Goal: Transaction & Acquisition: Purchase product/service

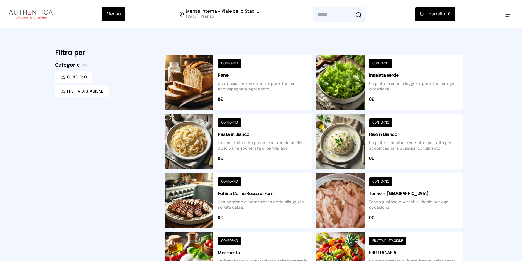
click at [511, 13] on button at bounding box center [509, 14] width 7 height 5
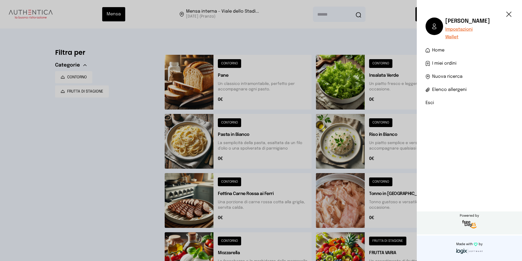
click at [451, 61] on span "I miei ordini" at bounding box center [444, 63] width 24 height 7
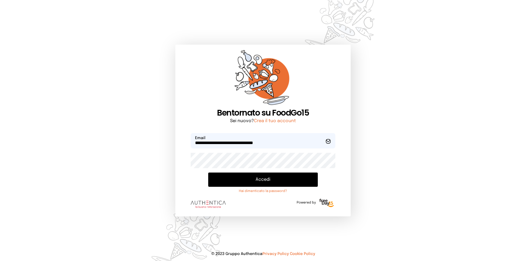
click at [272, 176] on button "Accedi" at bounding box center [263, 180] width 110 height 14
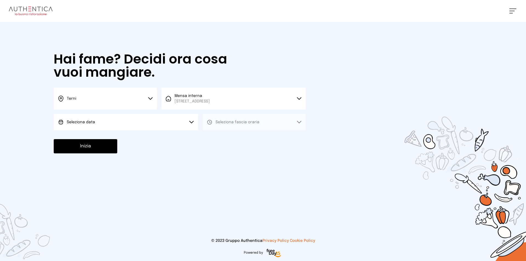
click at [163, 126] on button "Seleziona data" at bounding box center [126, 122] width 144 height 16
click at [510, 14] on div at bounding box center [263, 130] width 526 height 261
click at [512, 14] on div "[PERSON_NAME] Impostazioni Wallet Home I miei ordini Nuova ricerca Elenco aller…" at bounding box center [263, 11] width 526 height 22
click at [515, 12] on button at bounding box center [513, 10] width 7 height 5
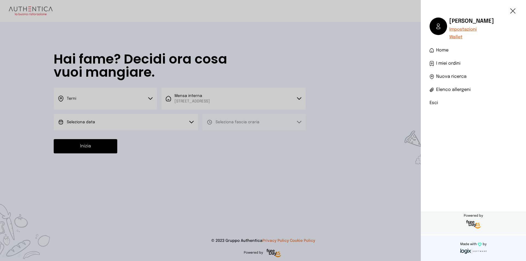
click at [461, 64] on link "I miei ordini" at bounding box center [474, 63] width 88 height 7
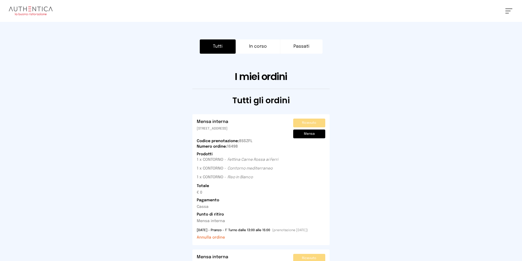
scroll to position [110, 0]
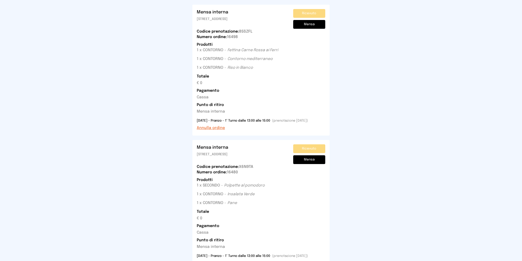
click at [214, 128] on button "Annulla ordine" at bounding box center [211, 127] width 28 height 5
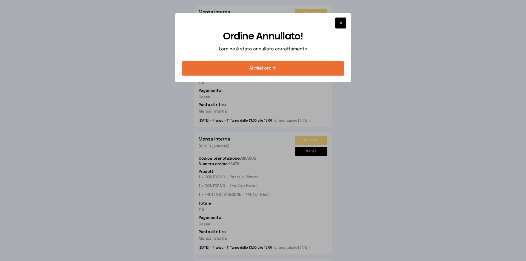
click at [269, 64] on button "Ai miei ordini" at bounding box center [263, 68] width 162 height 14
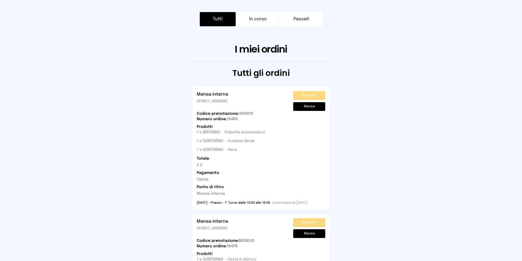
scroll to position [0, 0]
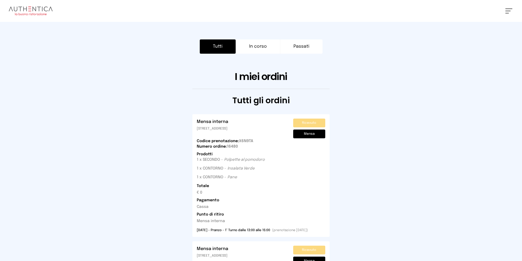
click at [20, 8] on img at bounding box center [31, 11] width 44 height 9
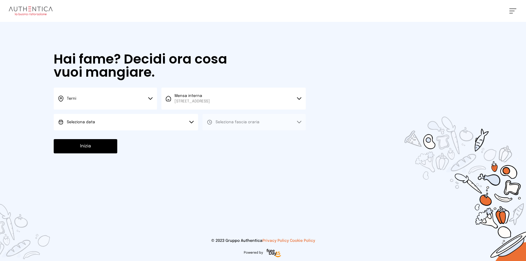
click at [84, 116] on button "Seleziona data" at bounding box center [126, 122] width 144 height 16
click at [100, 139] on li "[DATE], [DATE]" at bounding box center [126, 137] width 144 height 14
click at [222, 118] on button "Seleziona fascia oraria" at bounding box center [254, 122] width 103 height 16
click at [205, 138] on li "Pranzo" at bounding box center [254, 137] width 103 height 14
click at [103, 148] on button "Inizia" at bounding box center [86, 146] width 64 height 14
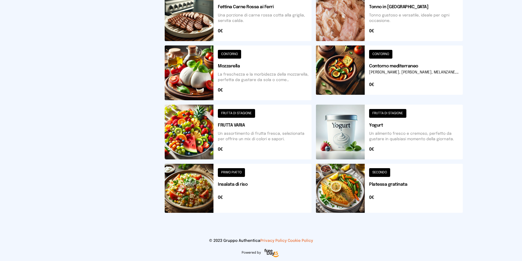
scroll to position [77, 0]
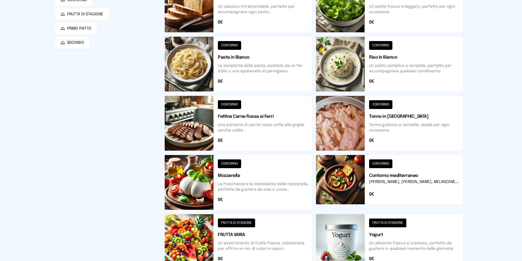
click at [263, 111] on button at bounding box center [238, 123] width 147 height 55
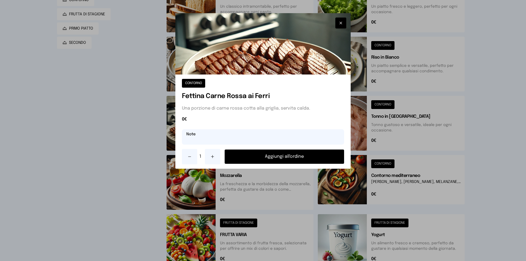
click at [258, 135] on input "text" at bounding box center [263, 136] width 162 height 15
type input "**********"
click at [308, 157] on button "Aggiungi all'ordine" at bounding box center [285, 157] width 120 height 14
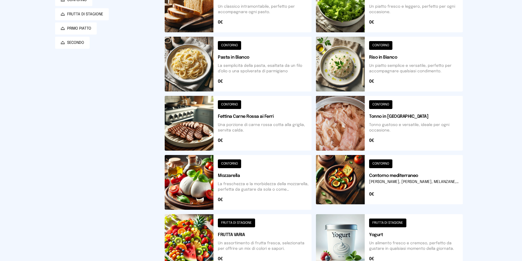
click at [360, 63] on button at bounding box center [389, 64] width 147 height 55
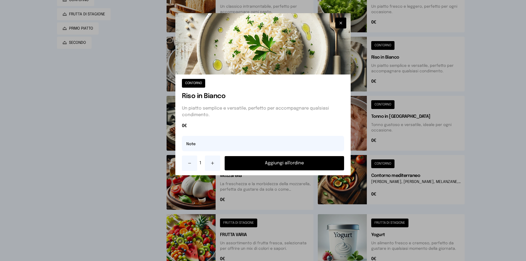
click at [246, 152] on div "CONTORNO Riso in Bianco Un piatto semplice e versatile, perfetto per accompagna…" at bounding box center [262, 125] width 175 height 101
click at [254, 147] on input "text" at bounding box center [263, 143] width 162 height 15
click at [231, 147] on input "**********" at bounding box center [263, 143] width 162 height 15
type input "**********"
click at [307, 166] on button "Aggiungi all'ordine" at bounding box center [285, 163] width 120 height 14
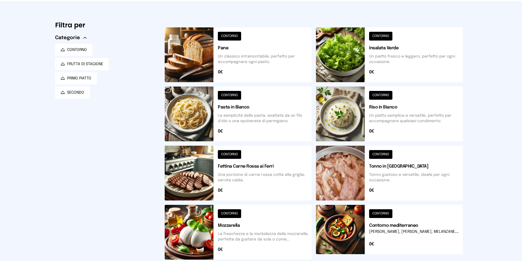
scroll to position [55, 0]
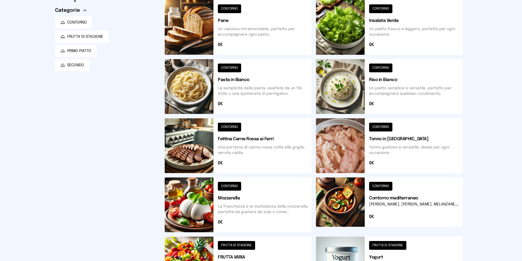
click at [376, 226] on button at bounding box center [389, 205] width 147 height 55
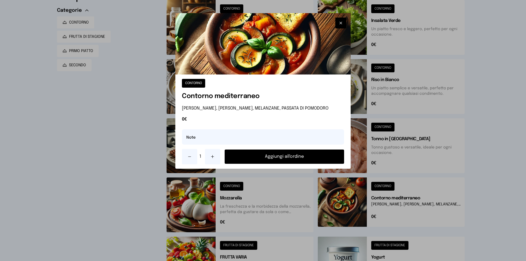
click at [322, 161] on button "Aggiungi all'ordine" at bounding box center [285, 157] width 120 height 14
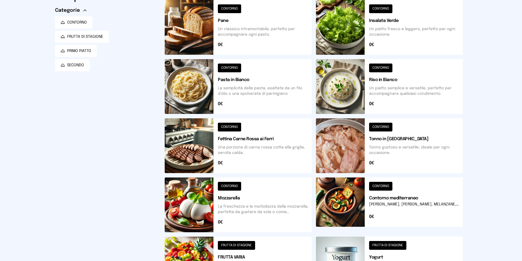
click at [254, 243] on button at bounding box center [238, 264] width 147 height 55
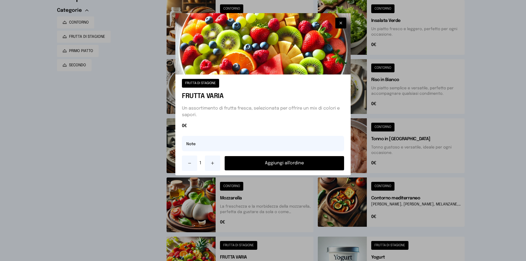
click at [261, 168] on button "Aggiungi all'ordine" at bounding box center [285, 163] width 120 height 14
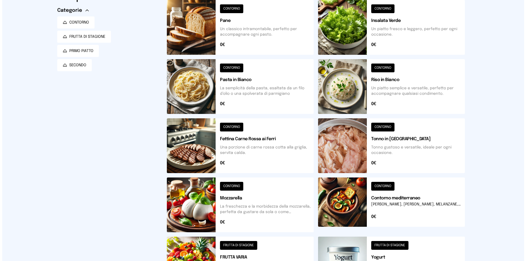
scroll to position [0, 0]
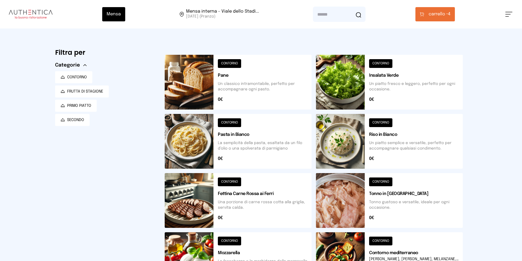
click at [442, 8] on button "carrello • 4" at bounding box center [435, 14] width 39 height 14
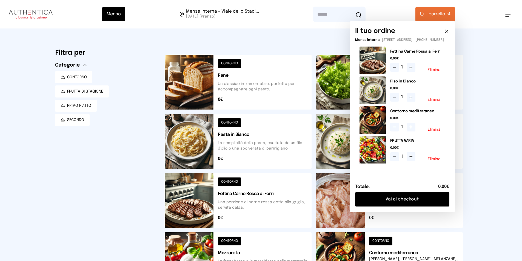
click at [394, 205] on button "Vai al checkout" at bounding box center [402, 199] width 94 height 14
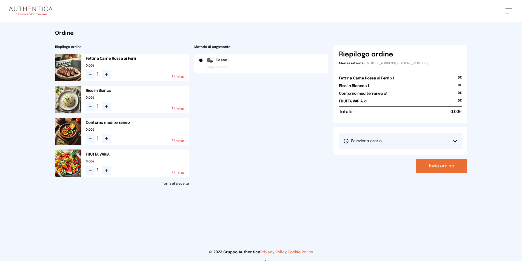
click at [404, 137] on button "Seleziona orario" at bounding box center [400, 141] width 123 height 16
click at [403, 157] on li "1° Turno (13:00 - 15:00)" at bounding box center [400, 156] width 123 height 14
click at [434, 163] on button "Invia ordine" at bounding box center [441, 166] width 51 height 14
